Goal: Task Accomplishment & Management: Manage account settings

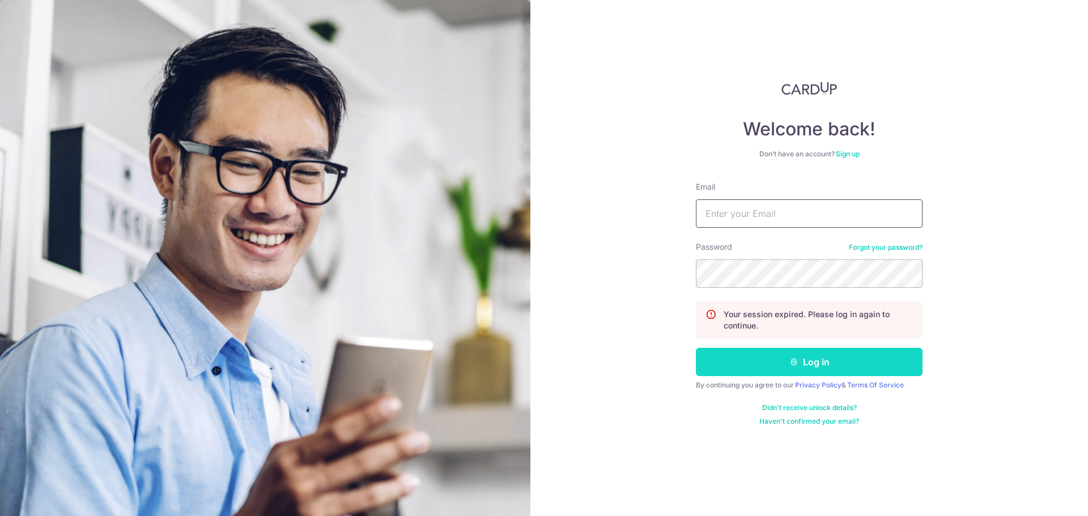
type input "[PERSON_NAME][EMAIL_ADDRESS][DOMAIN_NAME]"
click at [831, 364] on button "Log in" at bounding box center [809, 362] width 227 height 28
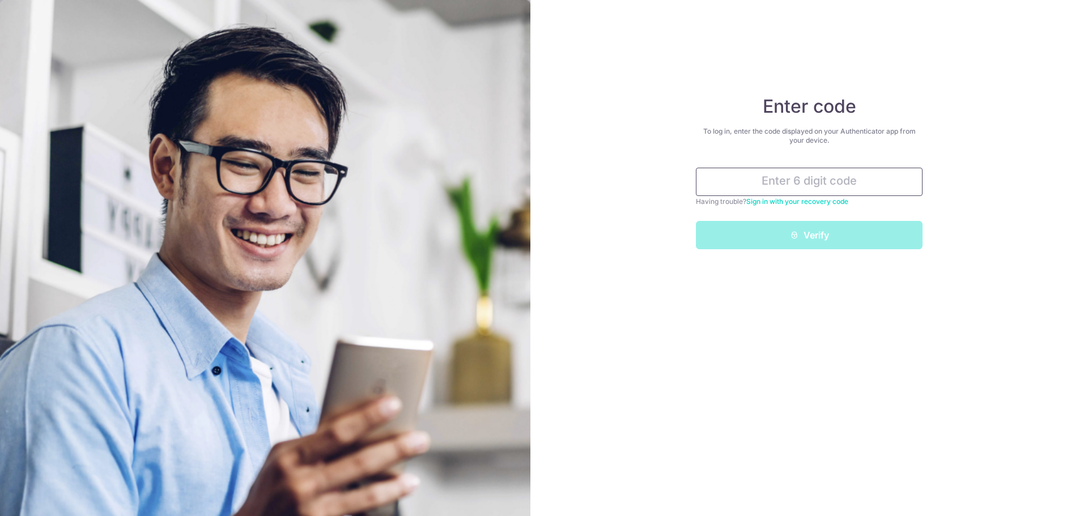
click at [861, 183] on input "text" at bounding box center [809, 182] width 227 height 28
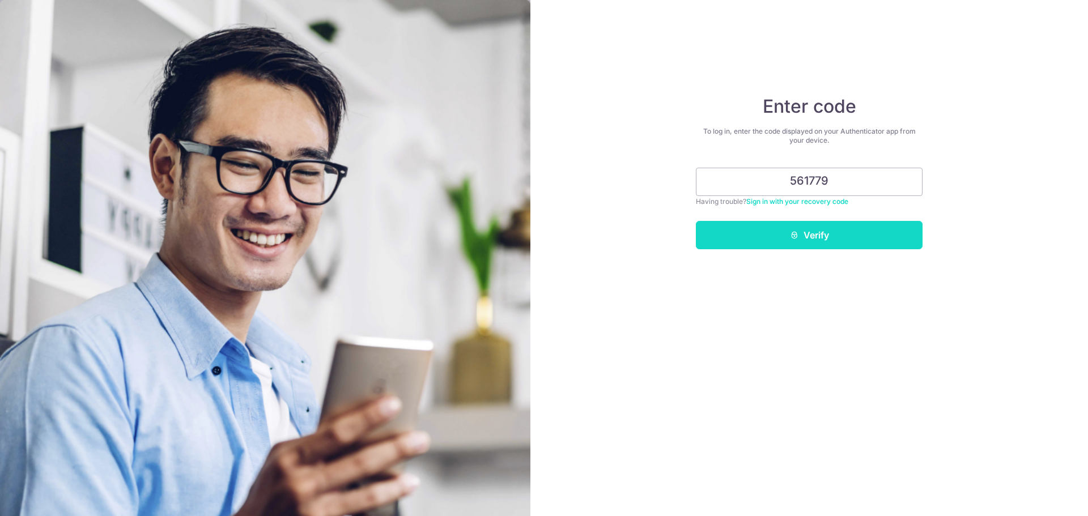
type input "561779"
click at [864, 228] on button "Verify" at bounding box center [809, 235] width 227 height 28
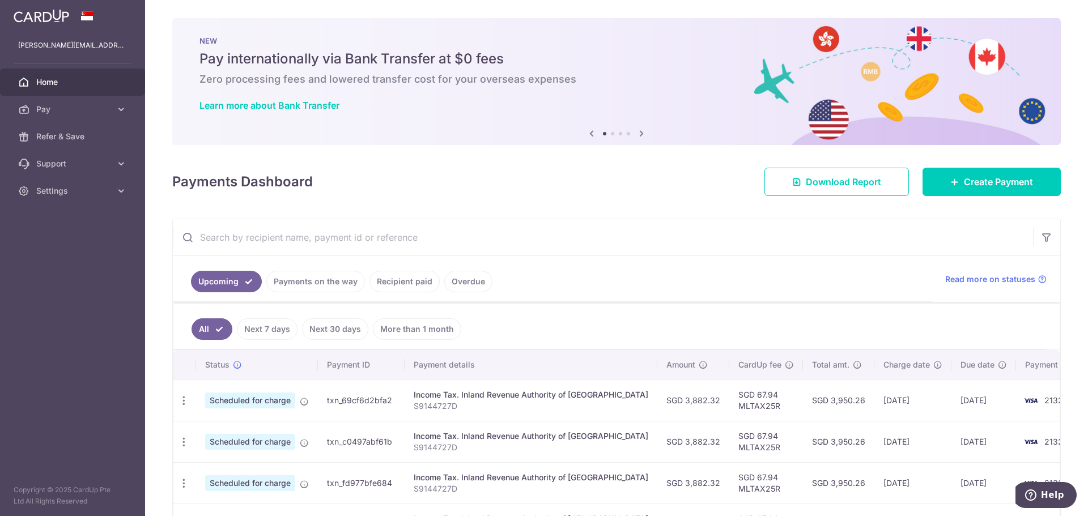
scroll to position [209, 0]
